Goal: Check status

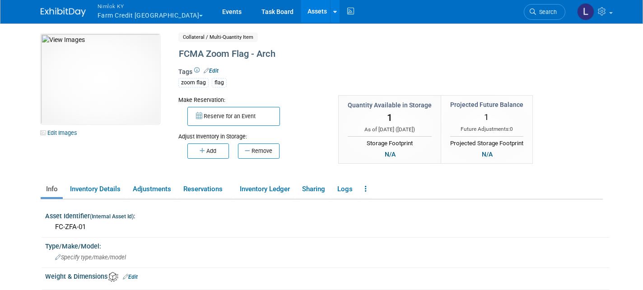
click at [119, 5] on span "Nimlok KY" at bounding box center [151, 5] width 106 height 9
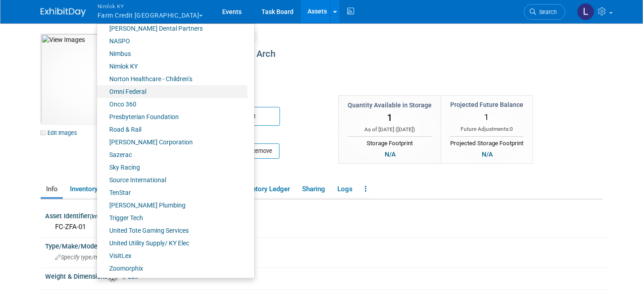
scroll to position [396, 0]
click at [133, 102] on link "Onco 360" at bounding box center [172, 104] width 150 height 13
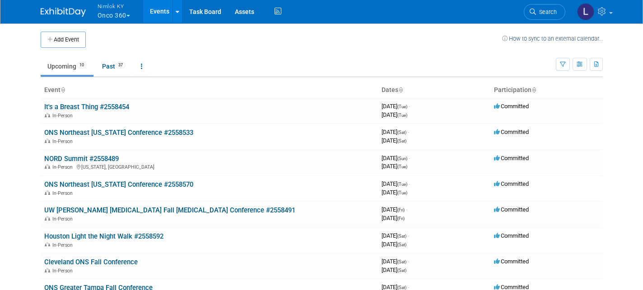
click at [160, 11] on link "Events" at bounding box center [159, 11] width 33 height 23
click at [109, 64] on link "Past 37" at bounding box center [113, 66] width 37 height 17
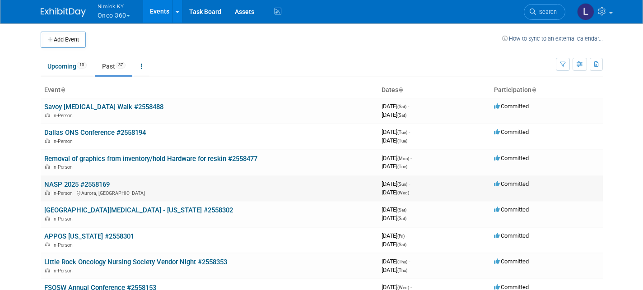
click at [84, 181] on link "NASP 2025 #2558169" at bounding box center [76, 185] width 65 height 8
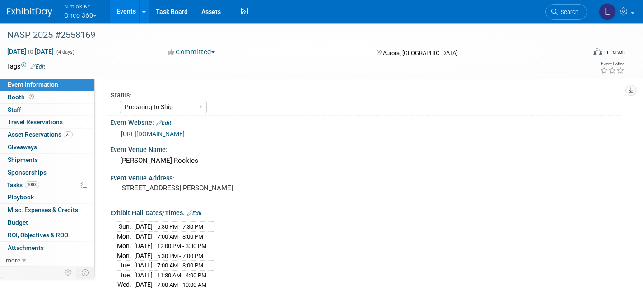
select select "Preparing to Ship"
click at [47, 132] on span "Asset Reservations 25" at bounding box center [40, 134] width 65 height 7
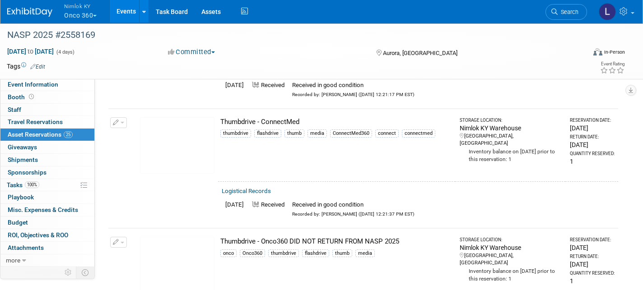
scroll to position [2806, 0]
